Goal: Transaction & Acquisition: Obtain resource

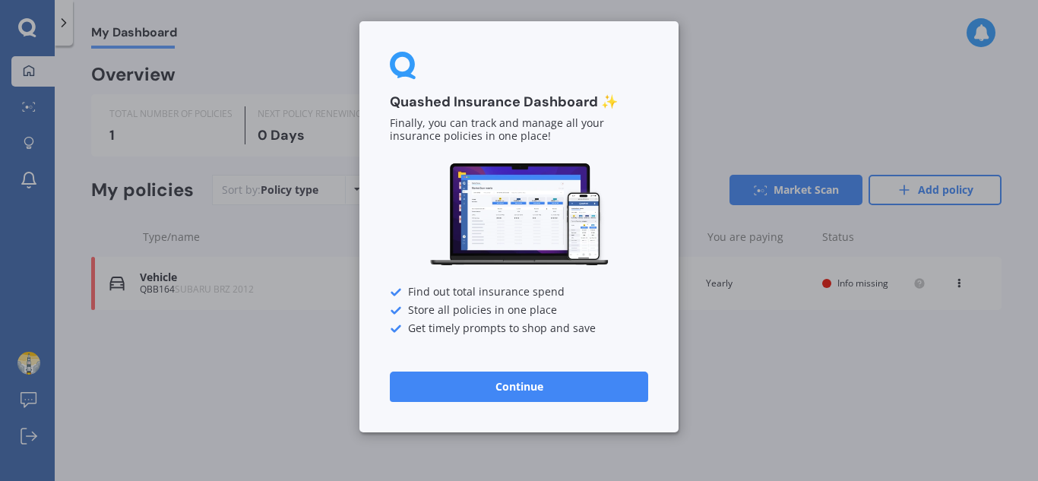
click at [563, 395] on button "Continue" at bounding box center [519, 387] width 258 height 30
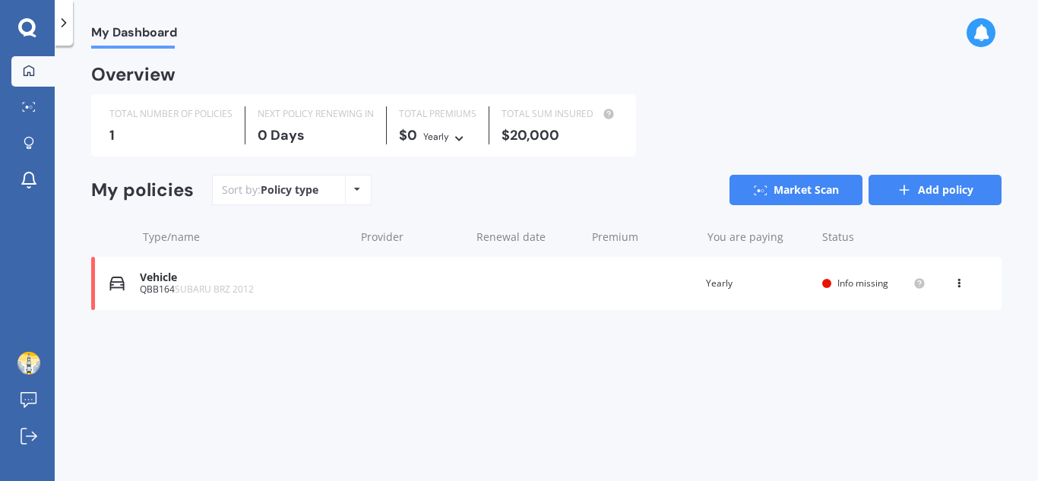
click at [911, 185] on icon at bounding box center [904, 189] width 15 height 15
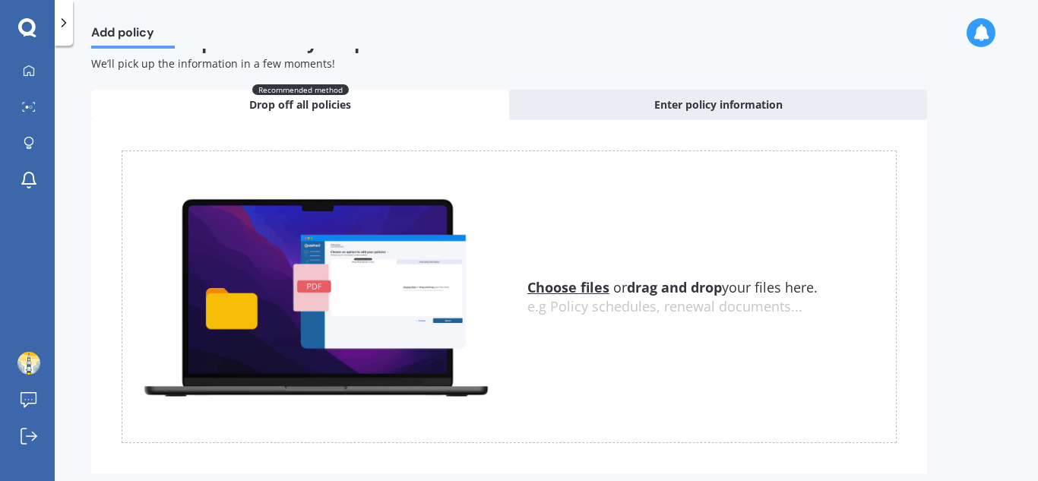
scroll to position [36, 0]
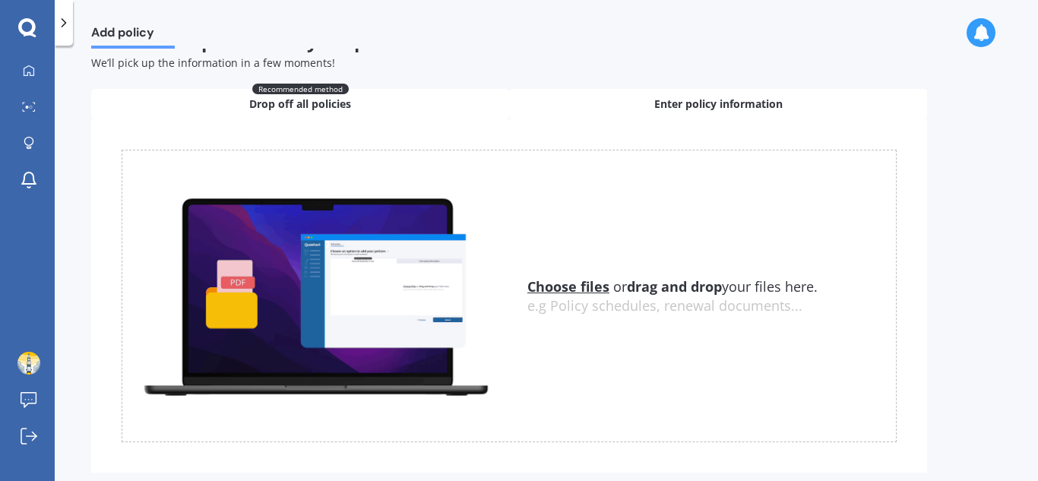
click at [661, 113] on div "Enter policy information" at bounding box center [718, 104] width 418 height 30
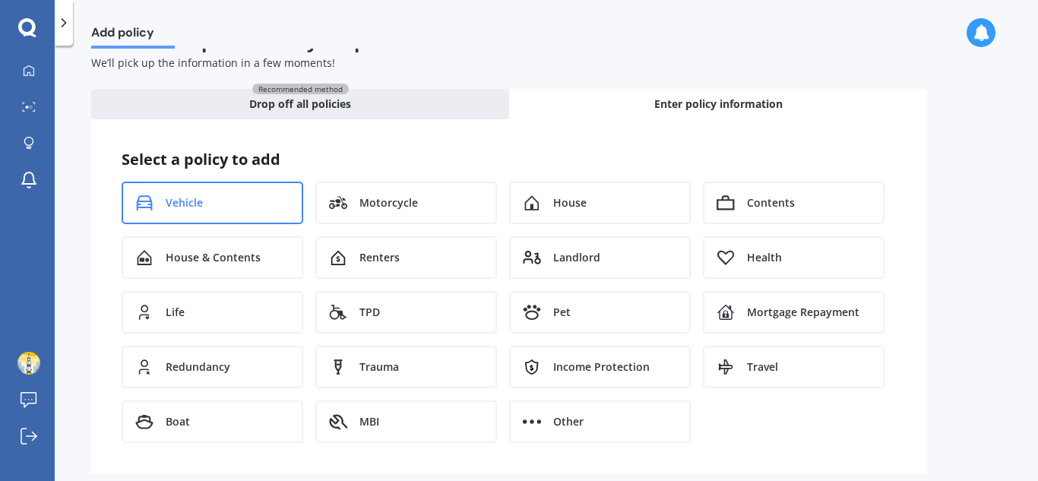
click at [233, 209] on div "Vehicle" at bounding box center [213, 203] width 182 height 43
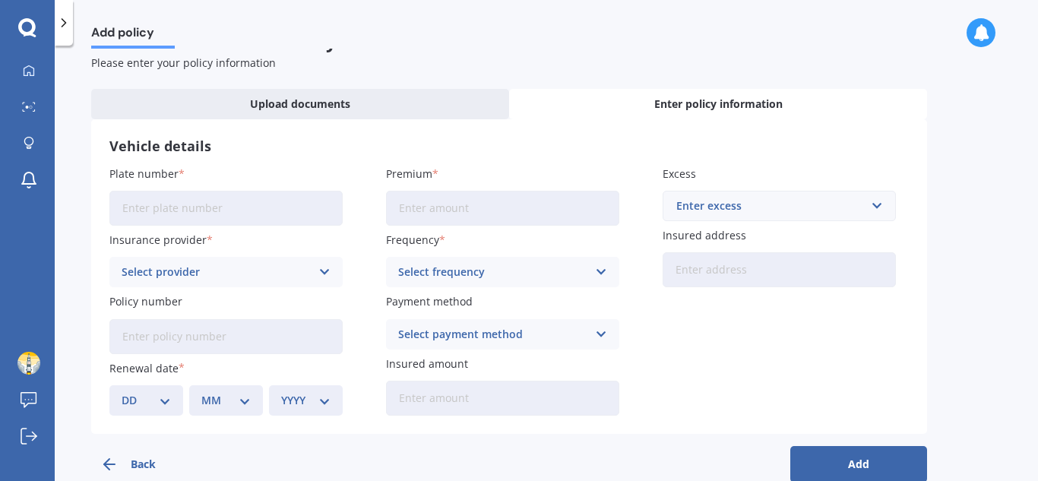
scroll to position [65, 0]
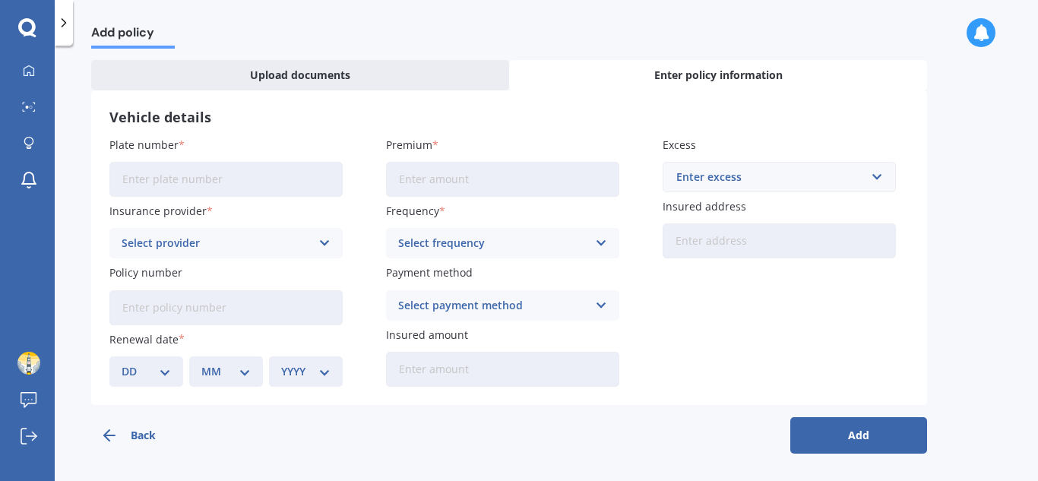
click at [270, 181] on input "Plate number" at bounding box center [225, 179] width 233 height 35
type input "JZG665"
click at [296, 239] on div "Select provider" at bounding box center [216, 243] width 189 height 17
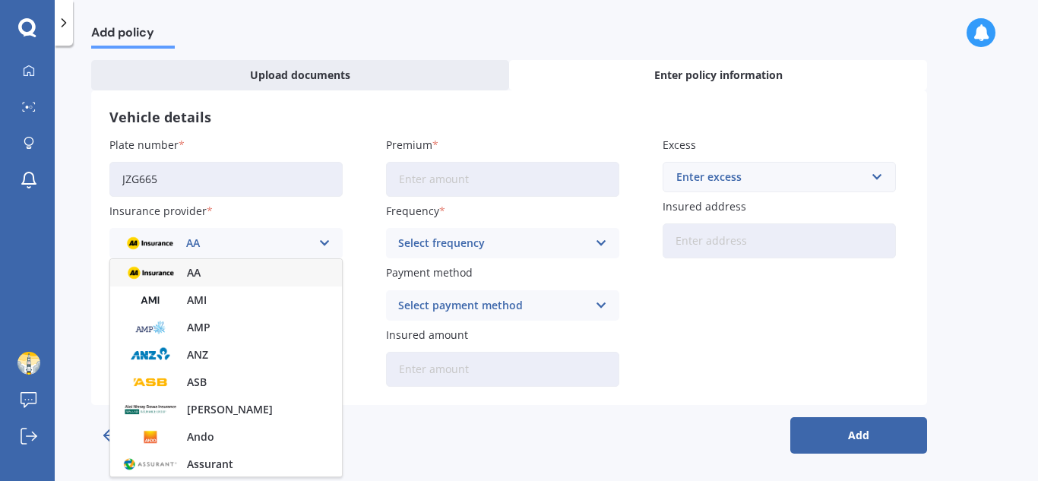
click at [338, 216] on div "Insurance provider AA AA AMI AMP ANZ ASB Aioi Nissay Dowa Ando Assurant Autosur…" at bounding box center [225, 230] width 233 height 55
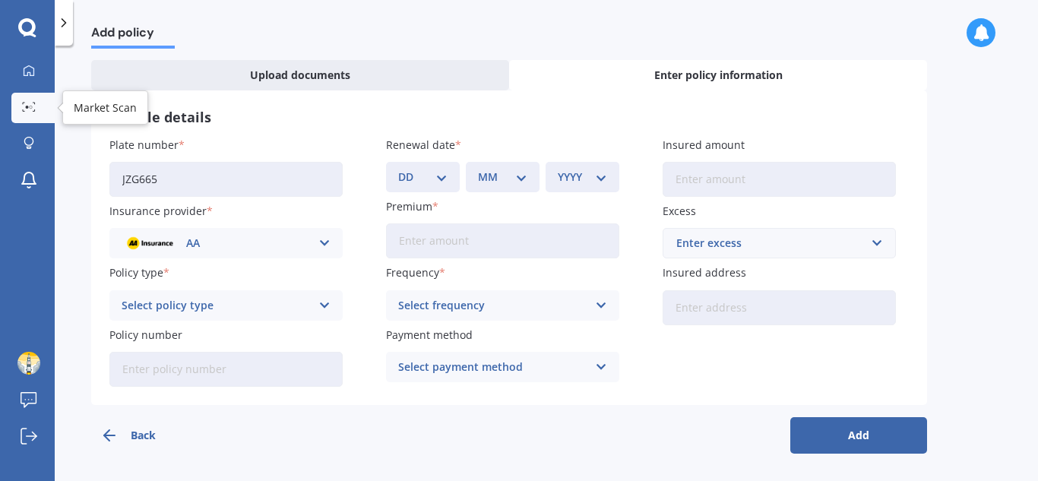
click at [32, 99] on link "Market Scan" at bounding box center [32, 108] width 43 height 30
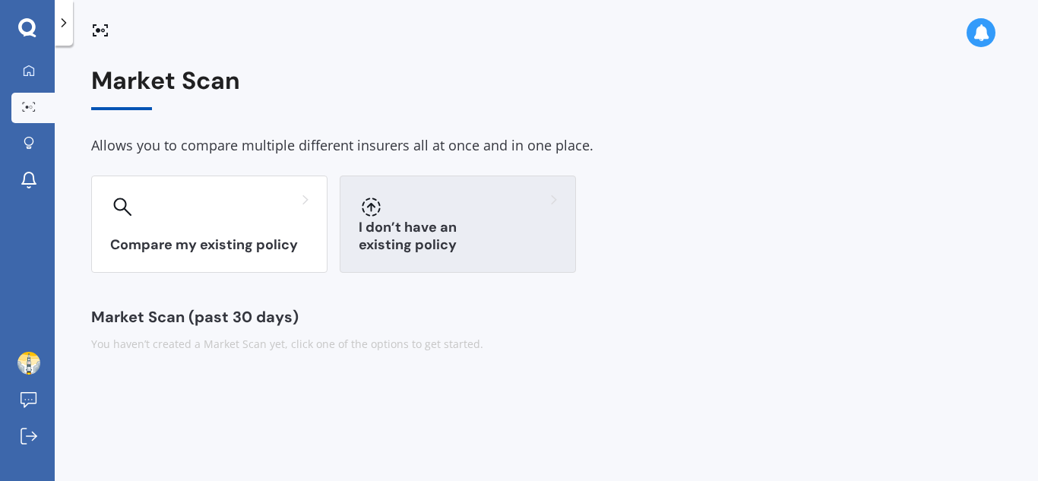
click at [440, 215] on div at bounding box center [458, 207] width 198 height 24
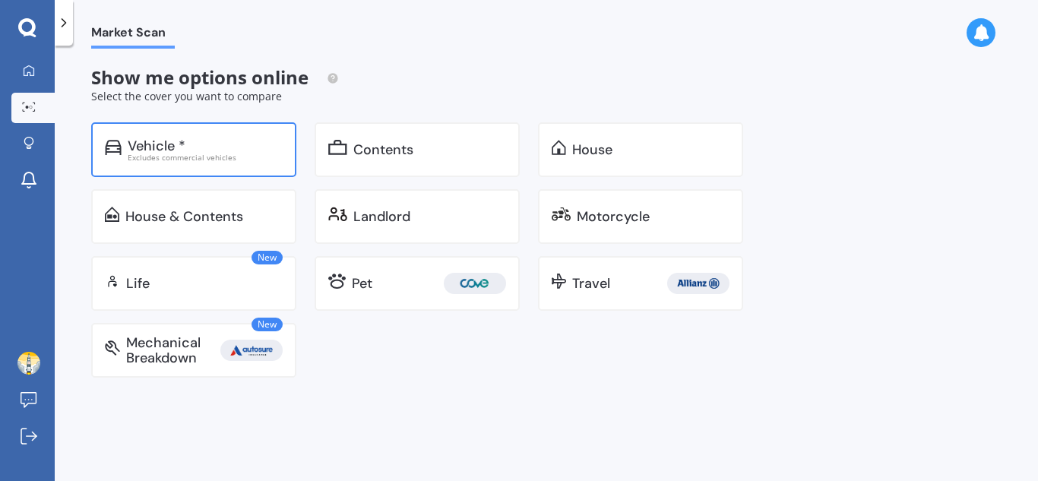
click at [201, 163] on div "Vehicle * Excludes commercial vehicles" at bounding box center [193, 149] width 205 height 55
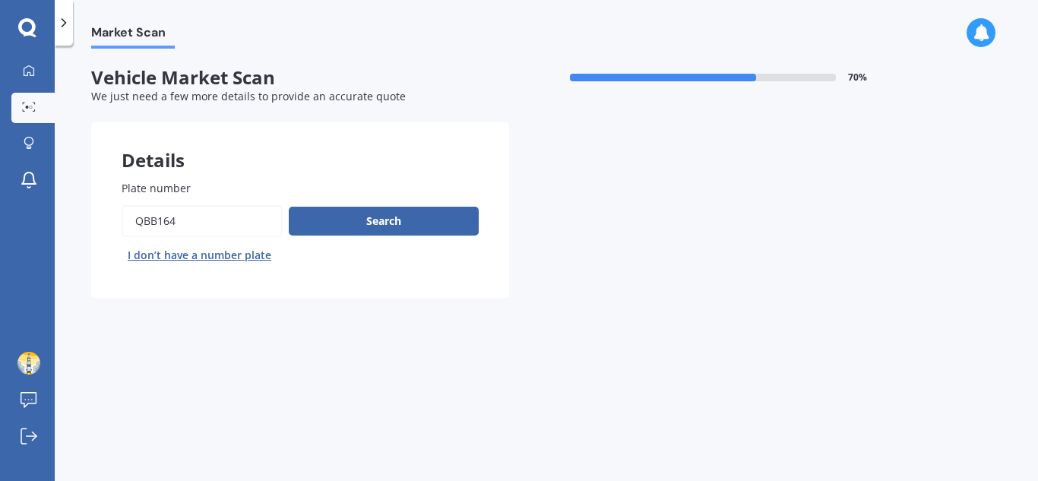
drag, startPoint x: 250, startPoint y: 224, endPoint x: 45, endPoint y: 250, distance: 206.9
click at [45, 250] on div "My Dashboard Market Scan Explore insurance Notifications [PERSON_NAME] Submit f…" at bounding box center [519, 240] width 1038 height 481
type input "jzg665"
click at [364, 239] on div "Search I don’t have a number plate" at bounding box center [300, 236] width 357 height 62
click at [372, 222] on button "Search" at bounding box center [384, 221] width 190 height 29
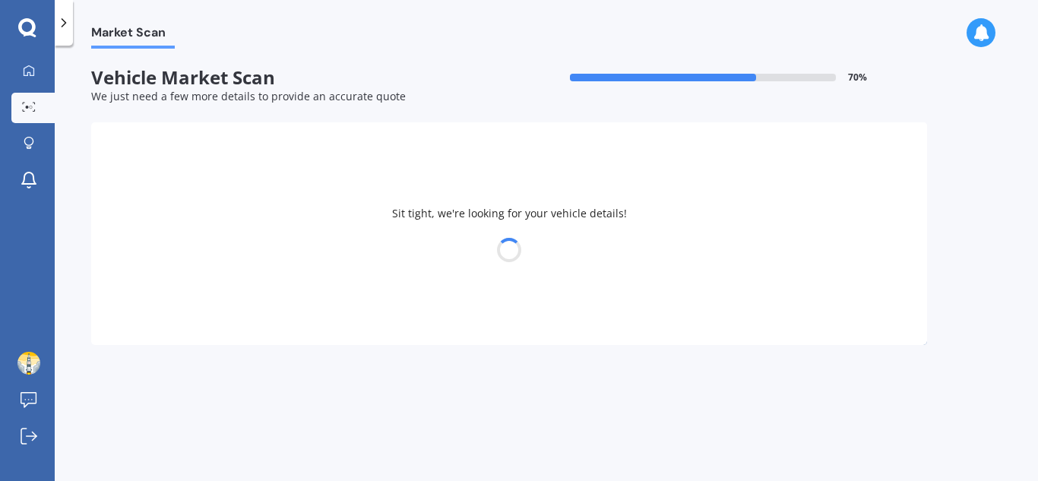
select select "VOLKSWAGEN"
select select "GOLF"
select select "07"
select select "2008"
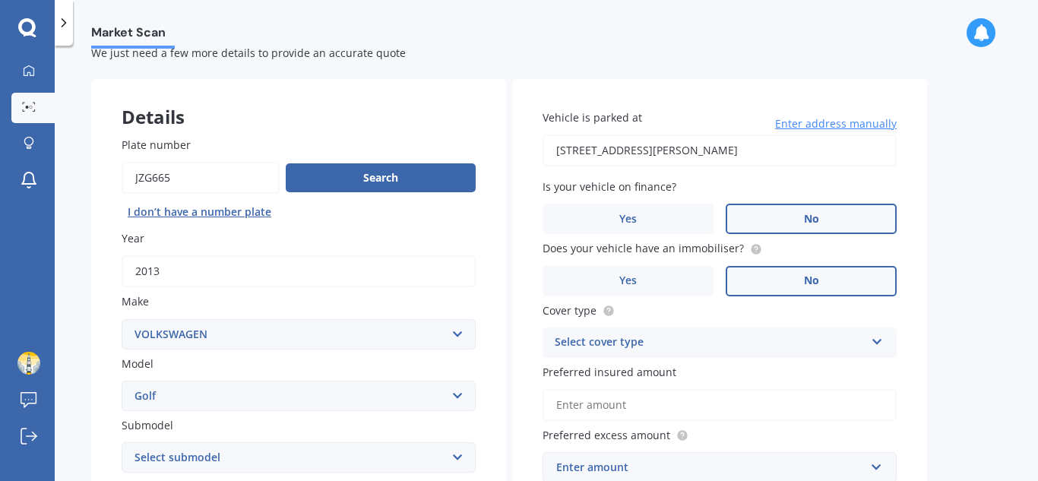
scroll to position [45, 0]
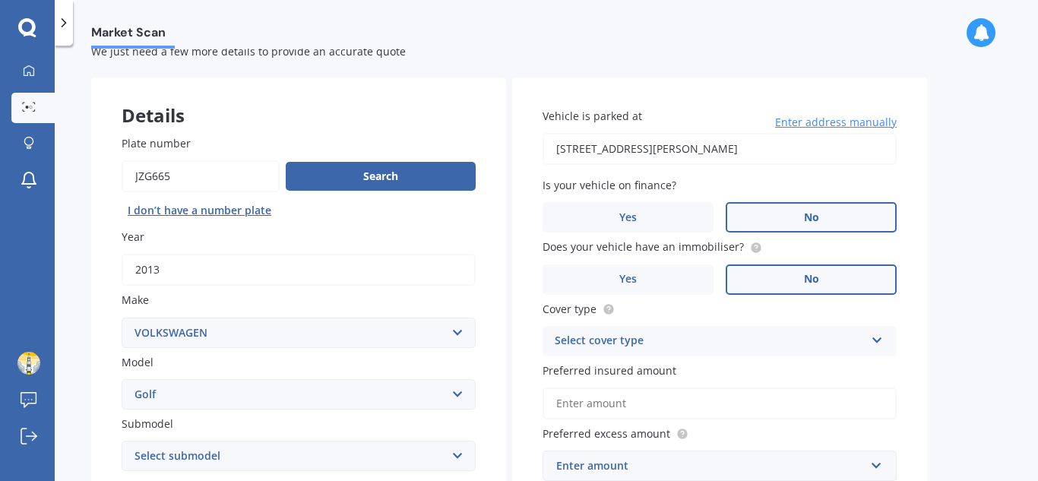
click at [793, 224] on label "No" at bounding box center [811, 217] width 171 height 30
click at [0, 0] on input "No" at bounding box center [0, 0] width 0 height 0
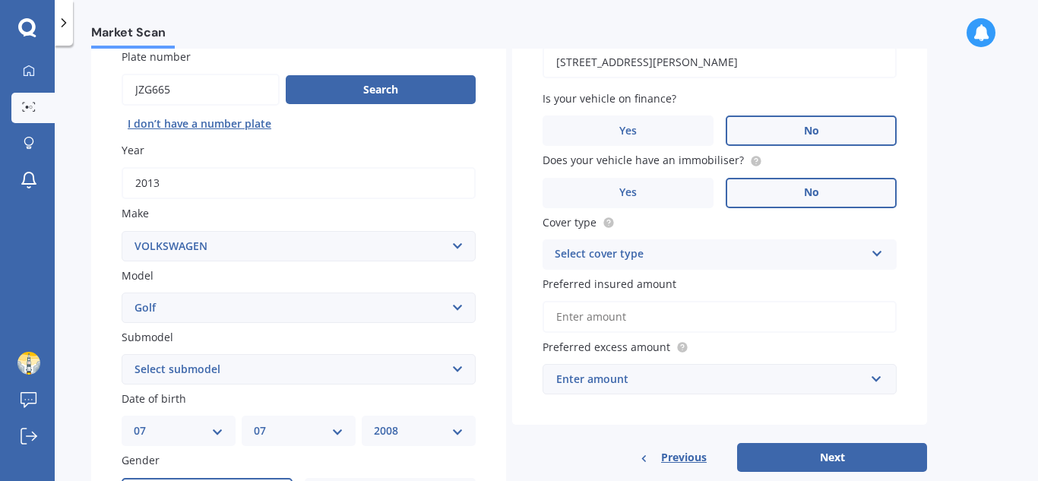
scroll to position [133, 0]
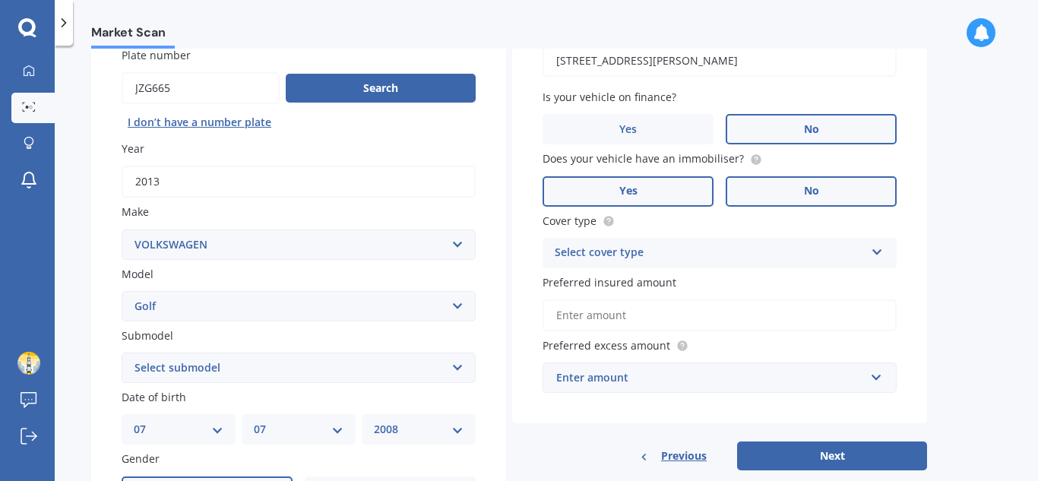
click at [673, 200] on label "Yes" at bounding box center [628, 191] width 171 height 30
click at [0, 0] on input "Yes" at bounding box center [0, 0] width 0 height 0
click at [683, 245] on div "Select cover type" at bounding box center [710, 253] width 310 height 18
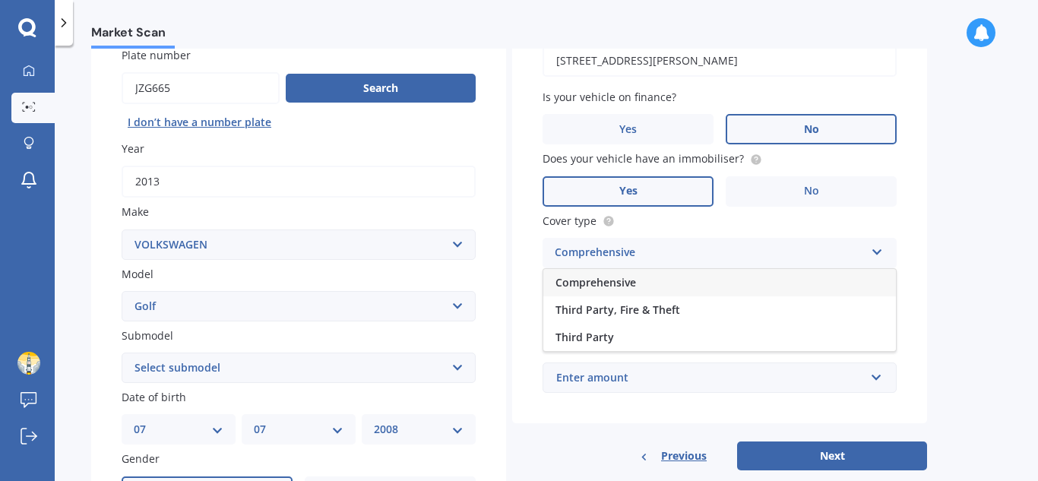
click at [636, 284] on div "Comprehensive" at bounding box center [720, 282] width 353 height 27
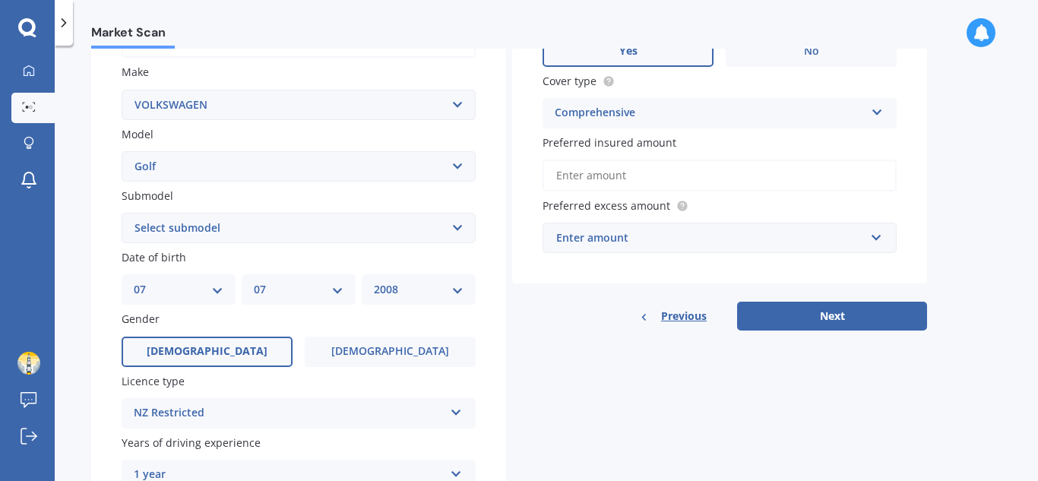
scroll to position [274, 0]
click at [255, 230] on select "Select submodel (All other) 1.4 GT TSI 1.4 TSI 1.6 1.6 FSI 1.6 TSI 1.8 1.9 TDI …" at bounding box center [299, 227] width 354 height 30
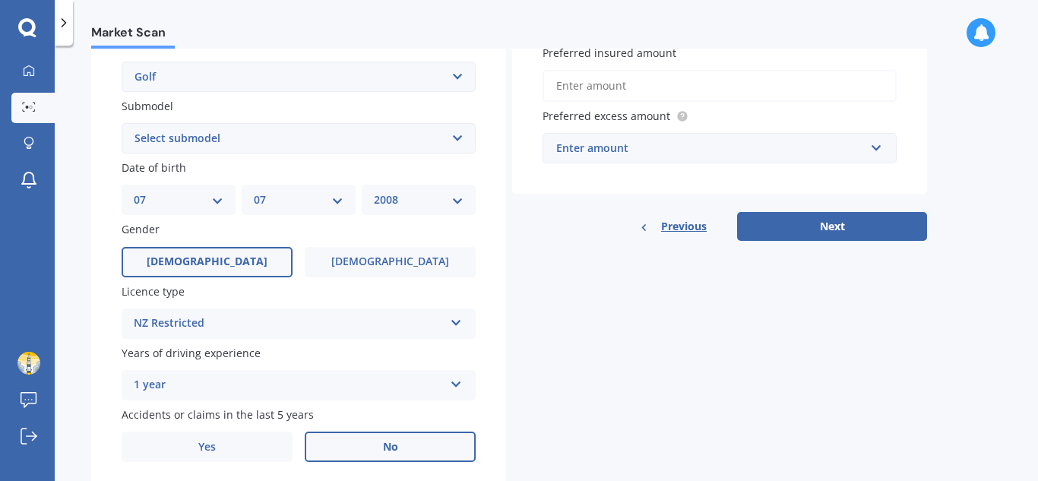
scroll to position [414, 0]
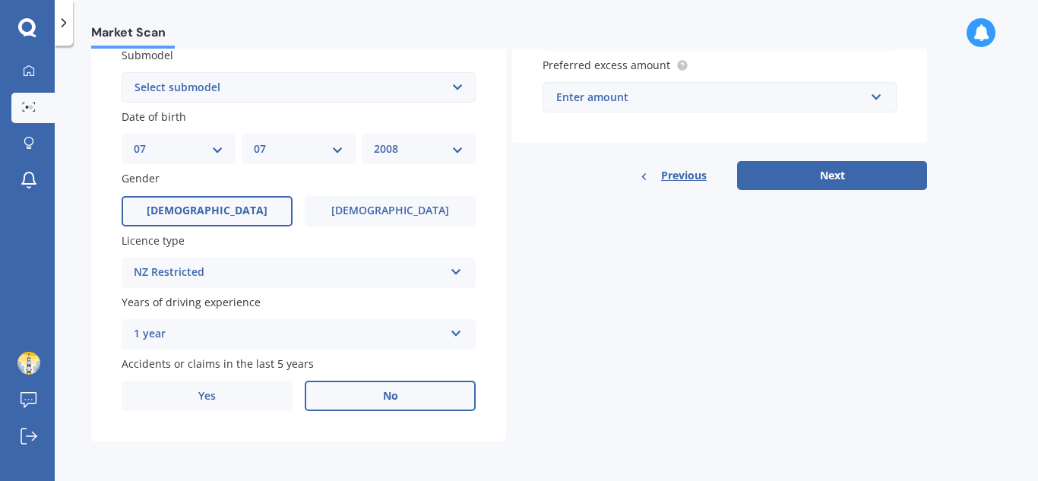
click at [822, 189] on button "Next" at bounding box center [832, 175] width 190 height 29
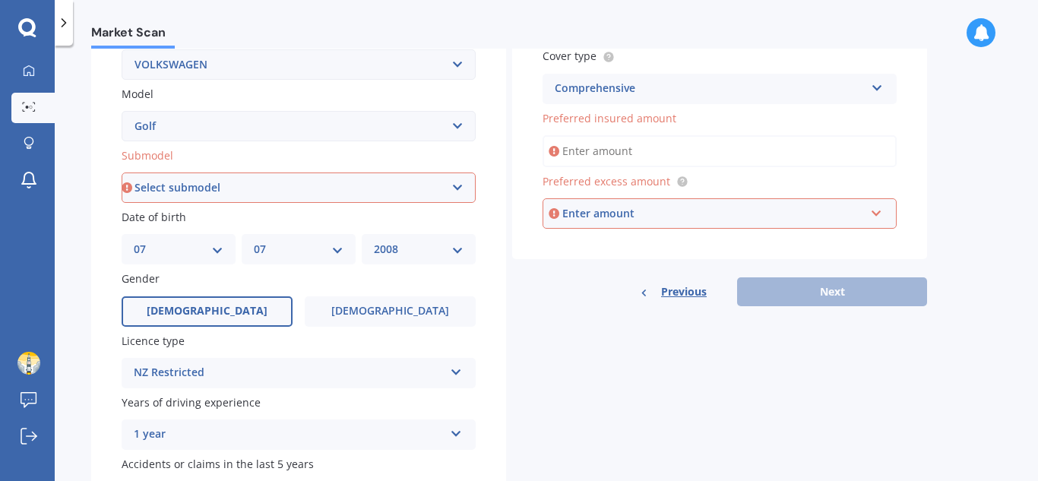
scroll to position [312, 0]
click at [668, 151] on input "Preferred insured amount" at bounding box center [720, 152] width 354 height 32
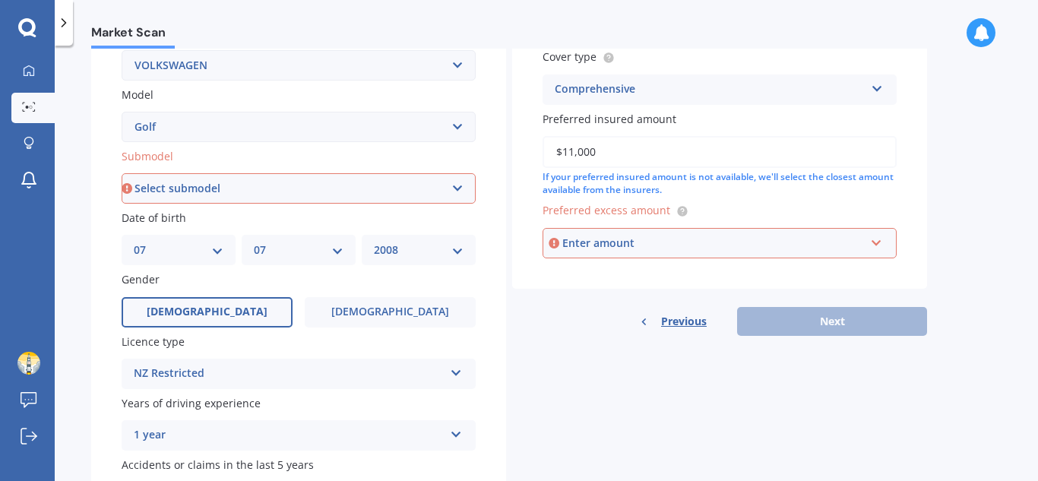
type input "$11,000"
click at [594, 236] on div "Enter amount" at bounding box center [714, 243] width 303 height 17
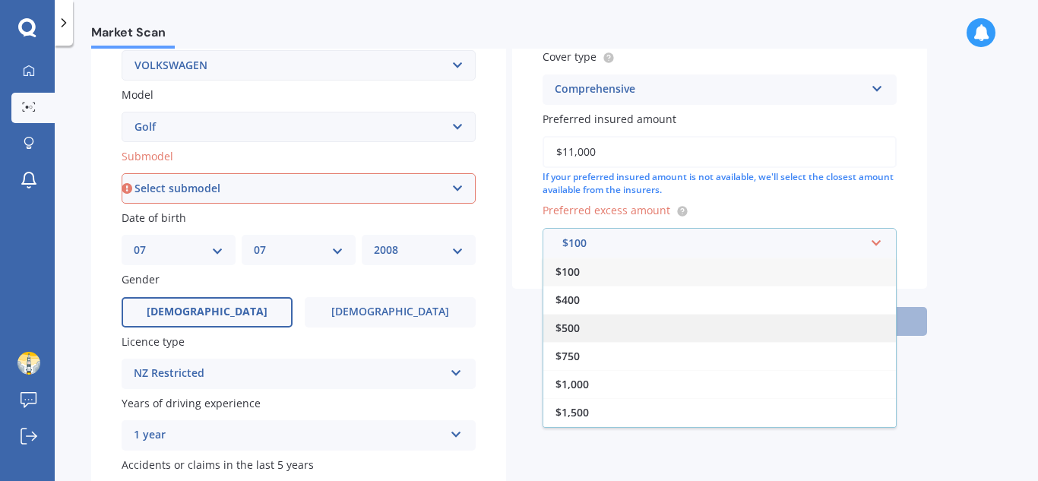
click at [591, 337] on div "$500" at bounding box center [720, 328] width 353 height 28
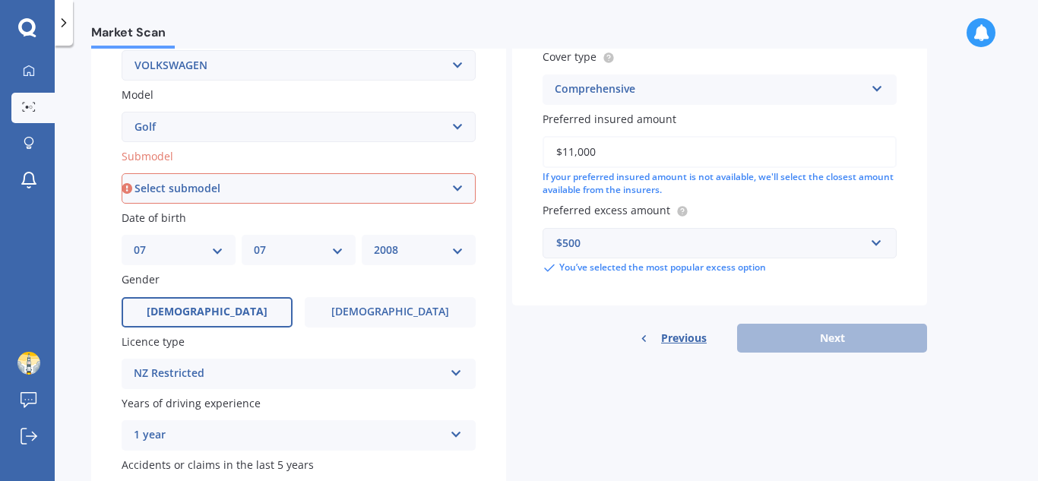
click at [775, 342] on div "Previous Next" at bounding box center [719, 338] width 415 height 29
click at [380, 205] on div "Plate number Search I don’t have a number plate Year [DATE] Make Select make AC…" at bounding box center [298, 190] width 415 height 706
click at [376, 193] on select "Select submodel (All other) 1.4 GT TSI 1.4 TSI 1.6 1.6 FSI 1.6 TSI 1.8 1.9 TDI …" at bounding box center [299, 188] width 354 height 30
select select "2.0 T GTI"
click at [122, 173] on select "Select submodel (All other) 1.4 GT TSI 1.4 TSI 1.6 1.6 FSI 1.6 TSI 1.8 1.9 TDI …" at bounding box center [299, 188] width 354 height 30
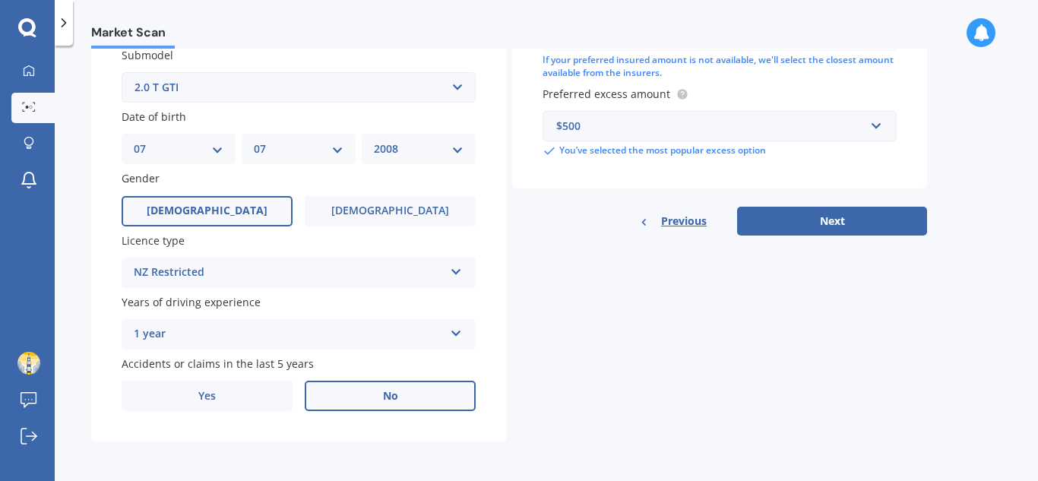
scroll to position [0, 0]
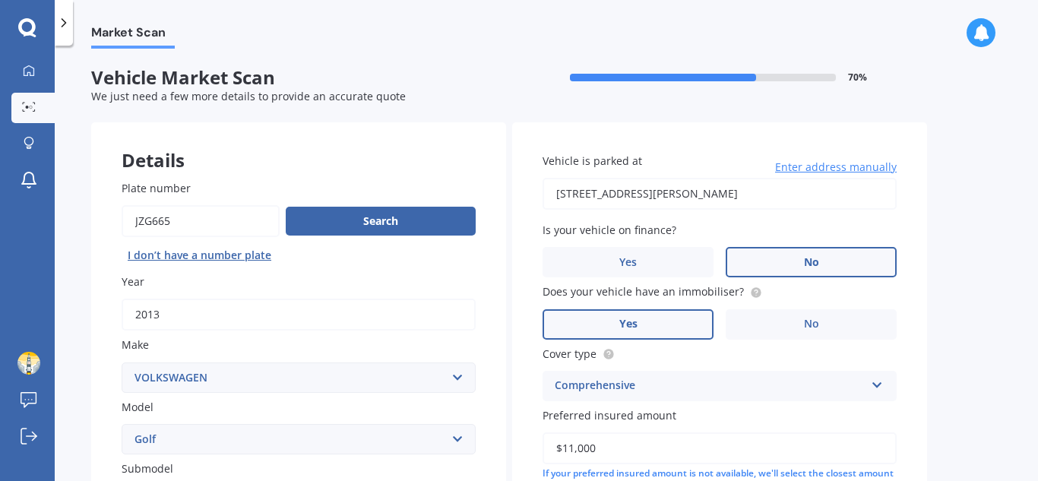
click at [794, 201] on input "[STREET_ADDRESS][PERSON_NAME]" at bounding box center [720, 194] width 354 height 32
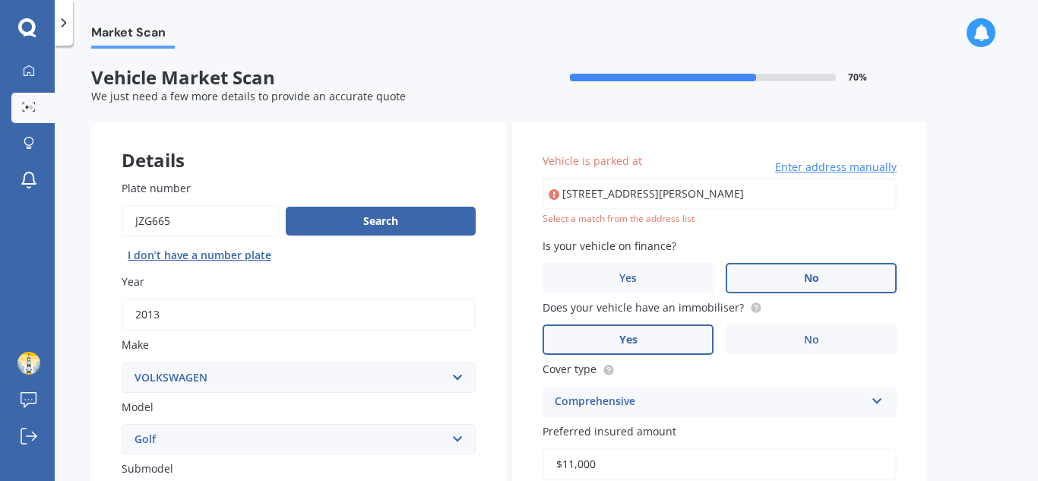
type input "[STREET_ADDRESS][PERSON_NAME]"
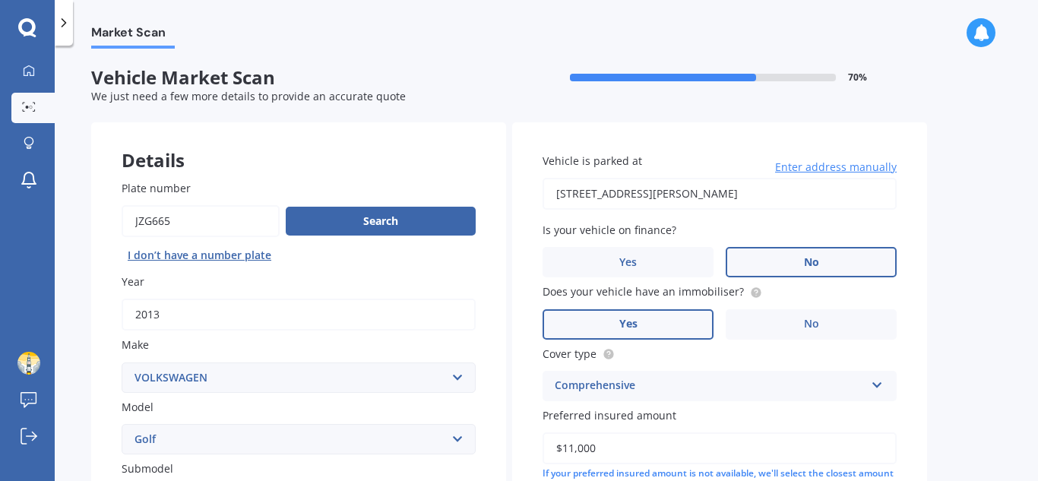
scroll to position [414, 0]
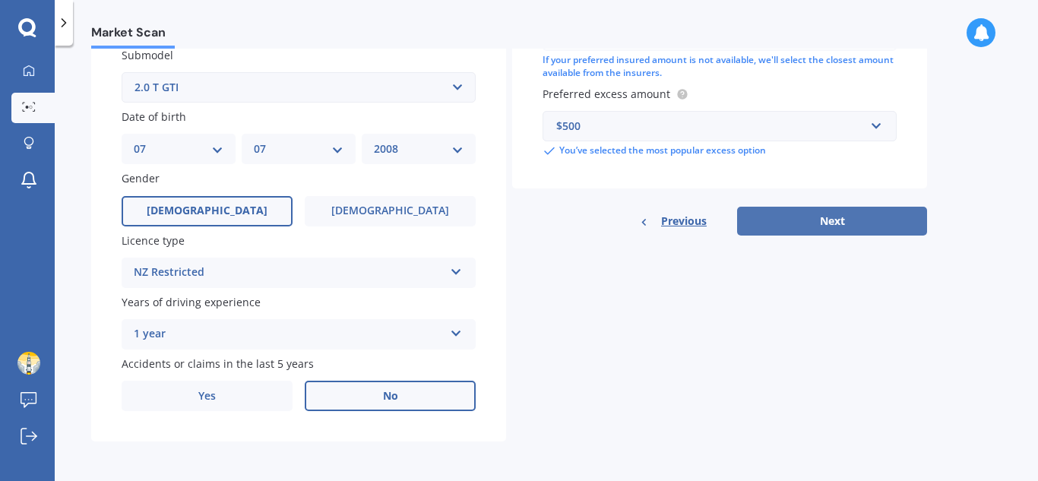
click at [864, 215] on button "Next" at bounding box center [832, 221] width 190 height 29
select select "07"
select select "2008"
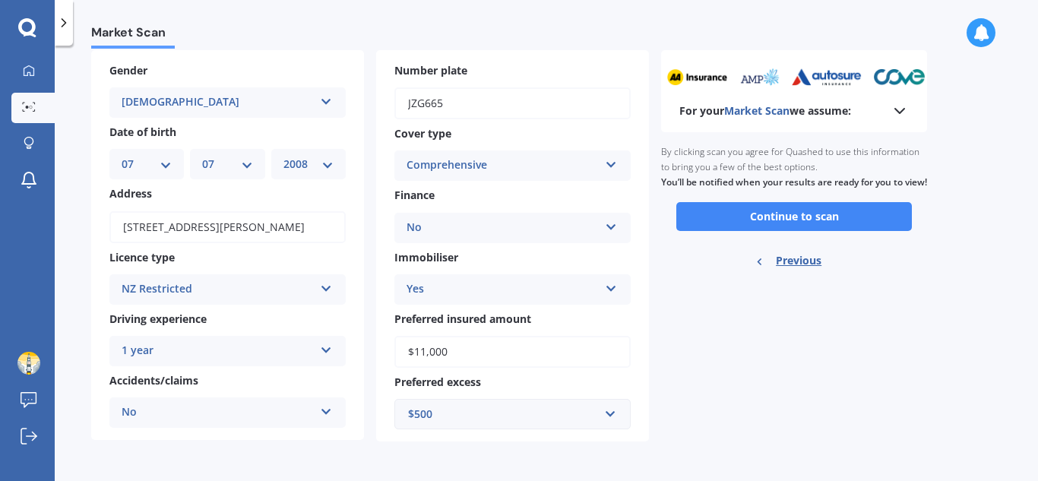
scroll to position [0, 0]
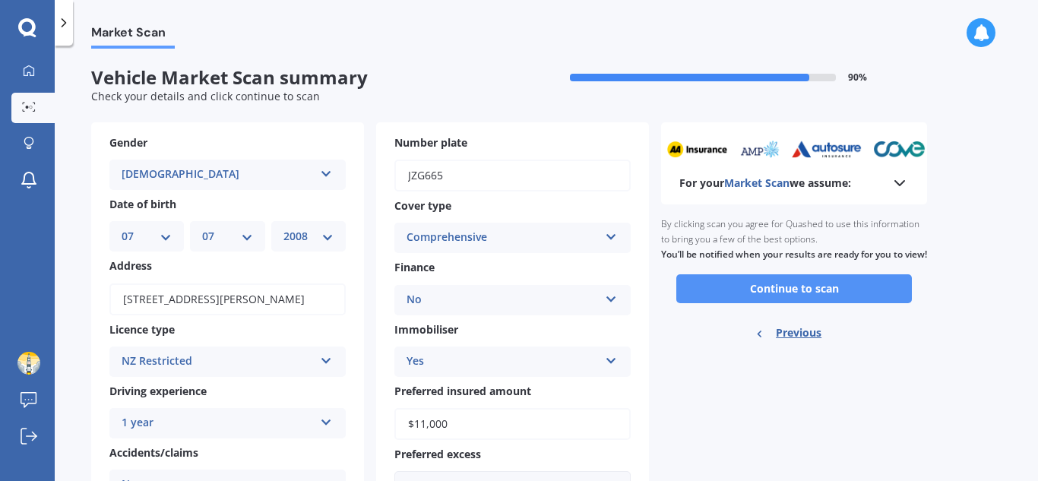
click at [851, 303] on button "Continue to scan" at bounding box center [795, 288] width 236 height 29
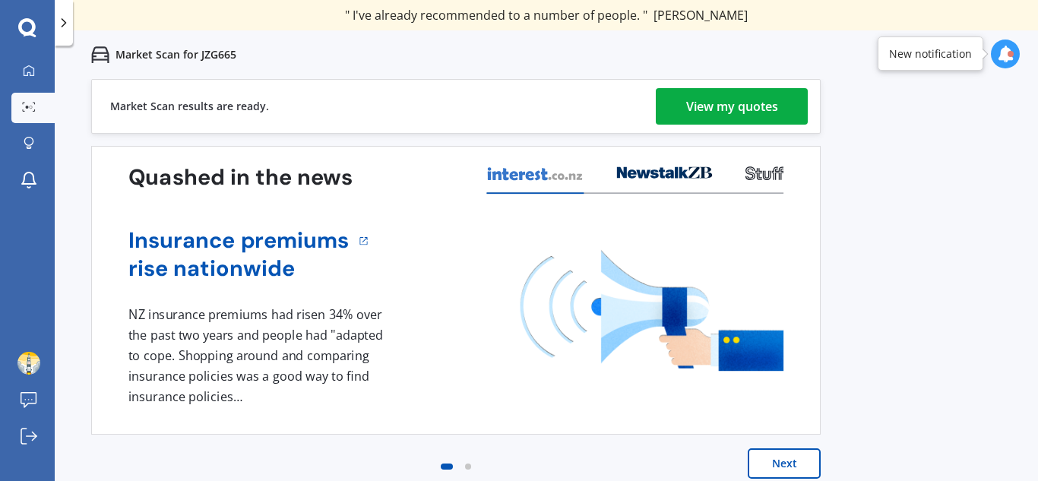
click at [753, 99] on div "View my quotes" at bounding box center [732, 106] width 92 height 36
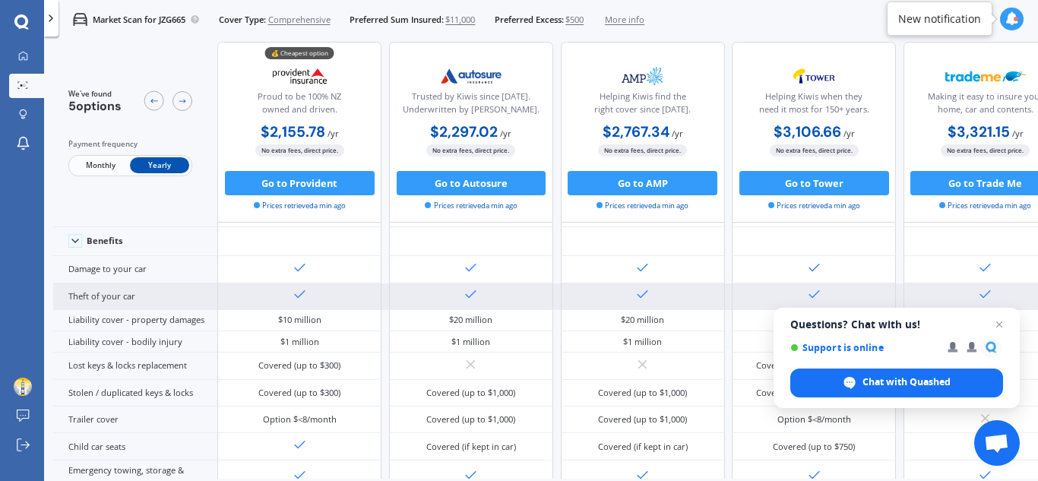
scroll to position [68, 0]
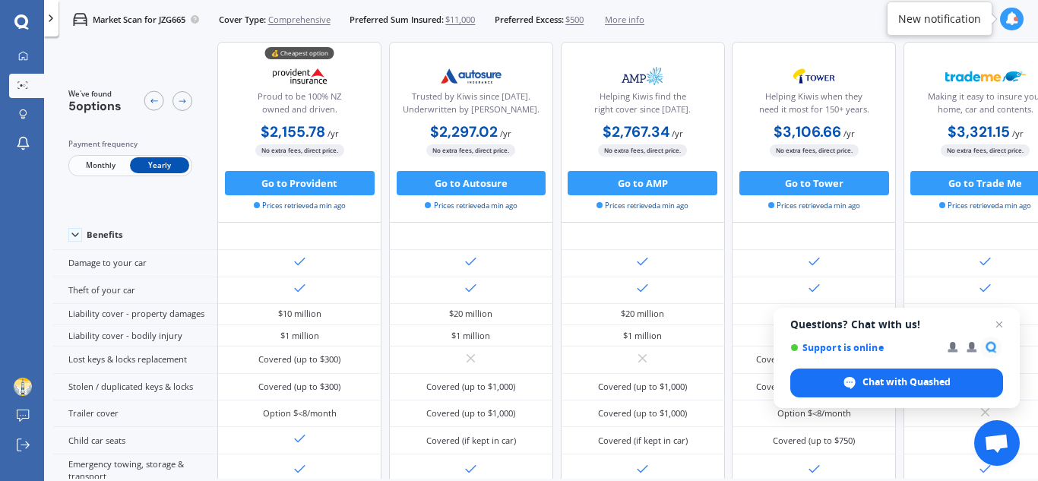
click at [101, 163] on span "Monthly" at bounding box center [100, 166] width 59 height 16
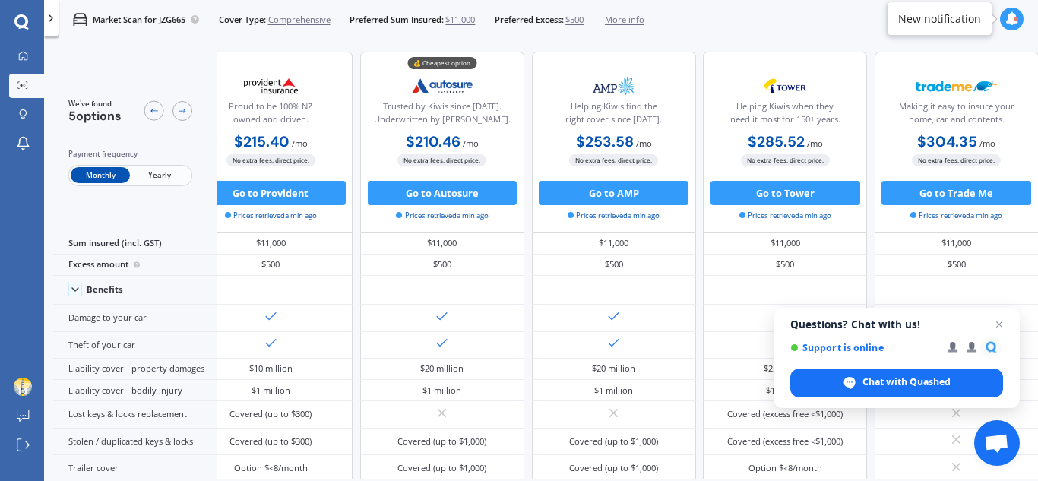
scroll to position [0, 0]
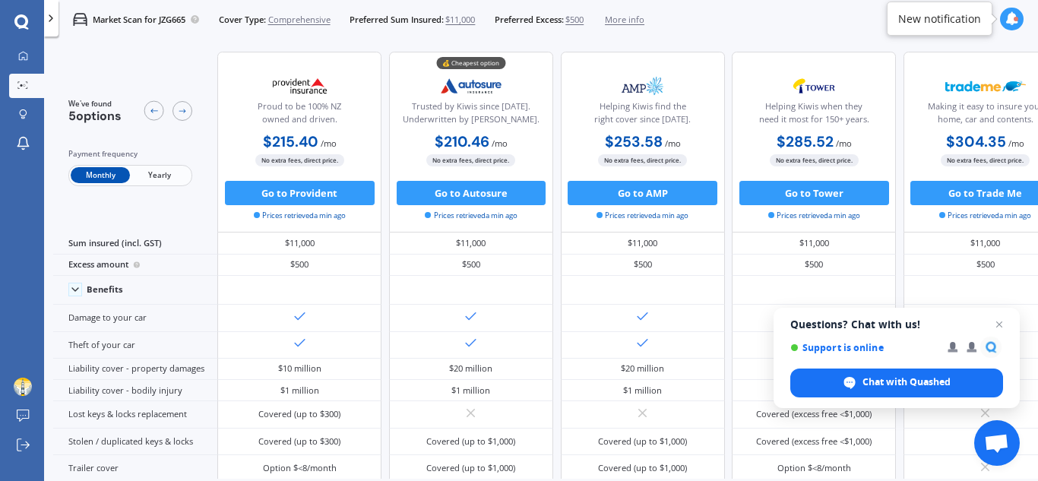
click at [301, 19] on span "Comprehensive" at bounding box center [299, 20] width 62 height 12
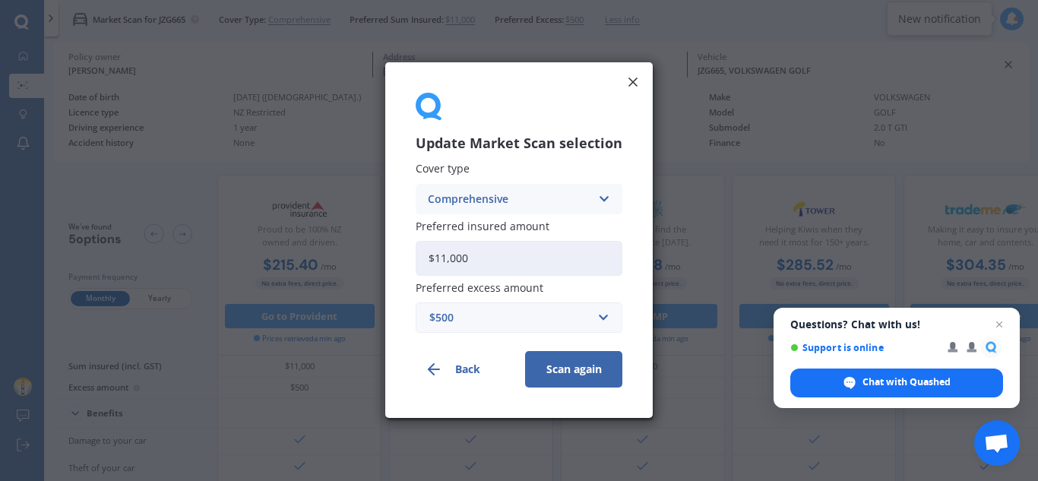
click at [552, 199] on div "Comprehensive" at bounding box center [509, 199] width 163 height 17
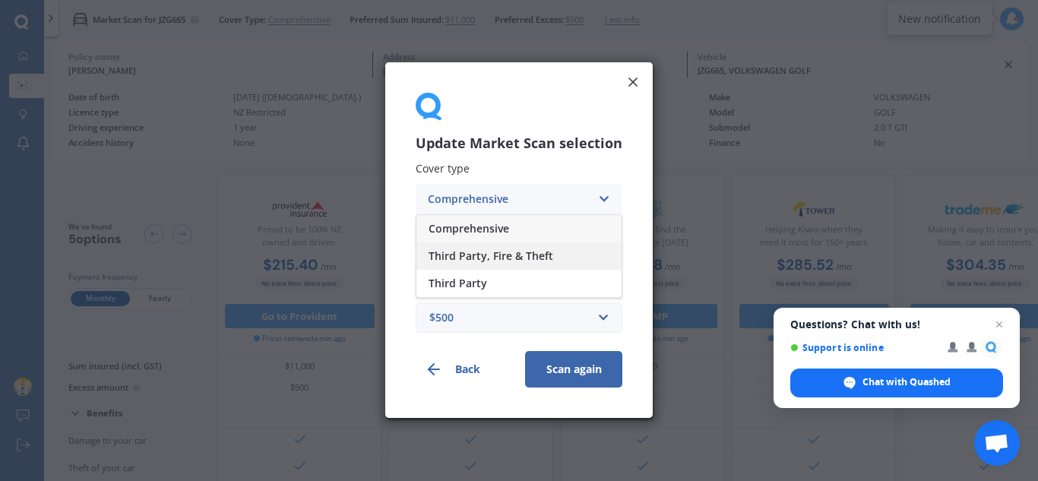
click at [534, 258] on span "Third Party, Fire & Theft" at bounding box center [491, 256] width 125 height 11
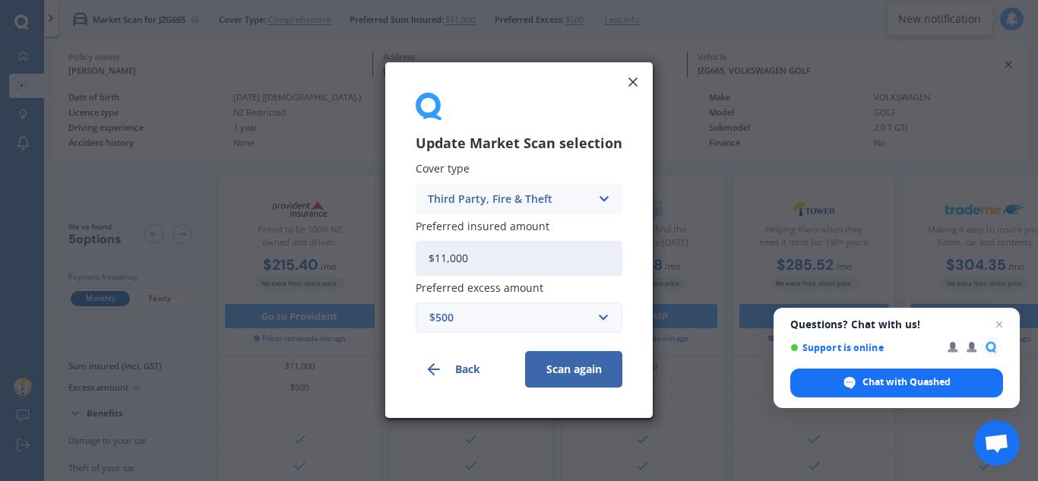
click at [584, 366] on button "Scan again" at bounding box center [573, 370] width 97 height 36
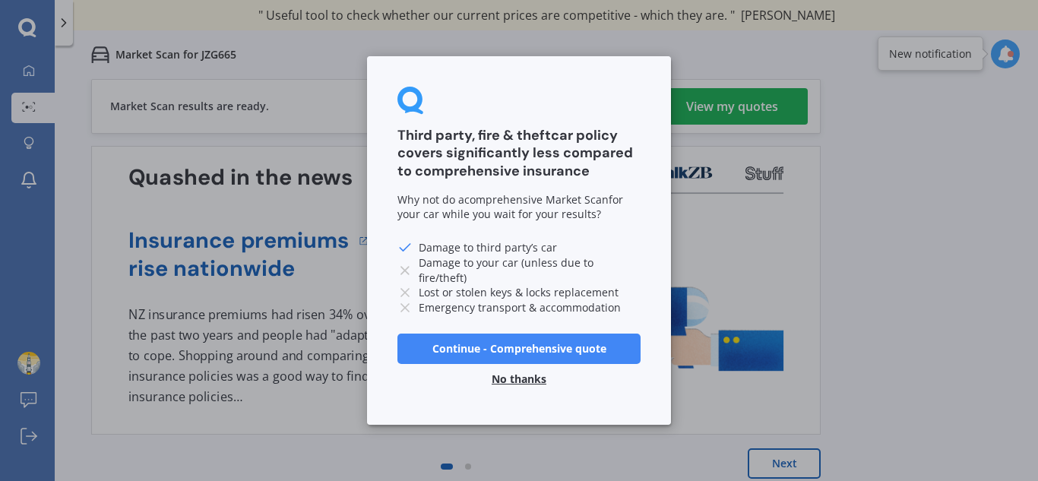
click at [524, 379] on button "No thanks" at bounding box center [519, 379] width 73 height 30
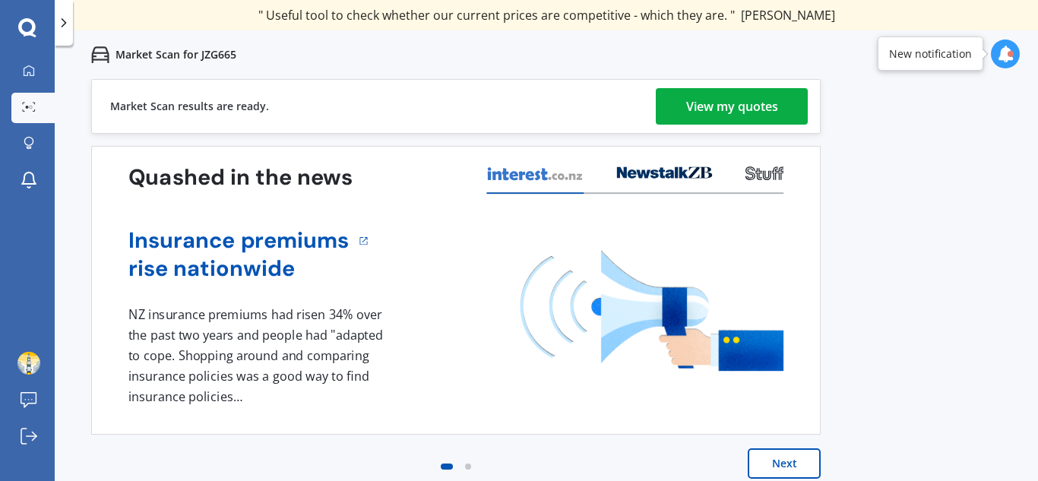
click at [718, 99] on div "View my quotes" at bounding box center [732, 106] width 92 height 36
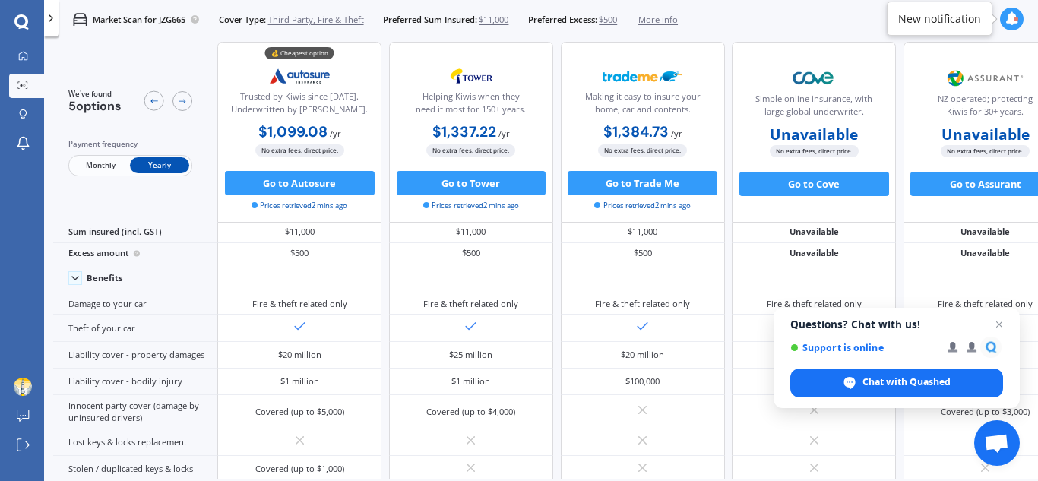
scroll to position [13, 0]
